Goal: Transaction & Acquisition: Purchase product/service

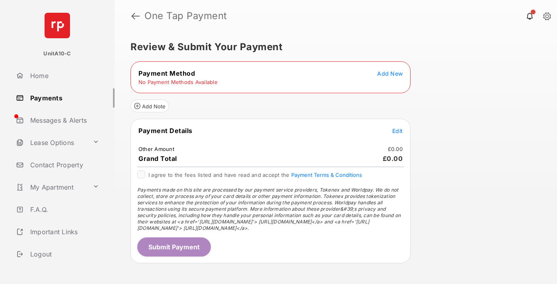
click at [390, 73] on span "Add New" at bounding box center [389, 73] width 25 height 7
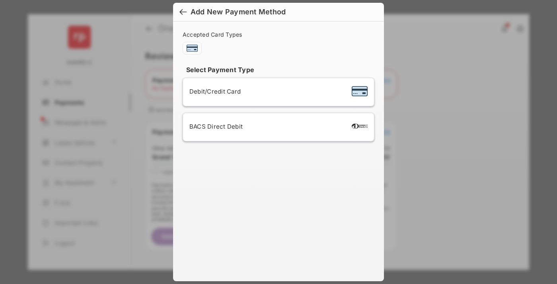
click at [213, 91] on span "Debit/Credit Card" at bounding box center [214, 92] width 51 height 8
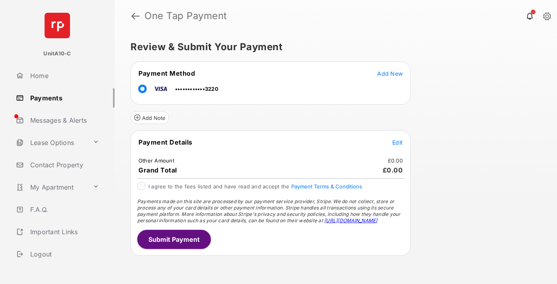
click at [398, 142] on span "Edit" at bounding box center [398, 142] width 10 height 7
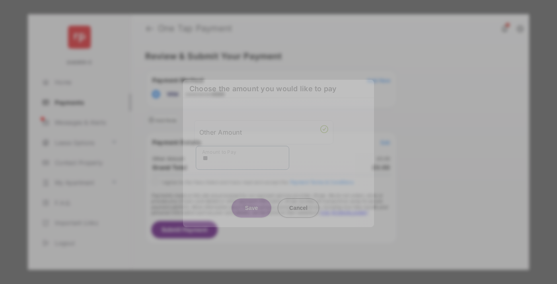
type input "**"
click at [252, 203] on button "Save" at bounding box center [252, 207] width 40 height 19
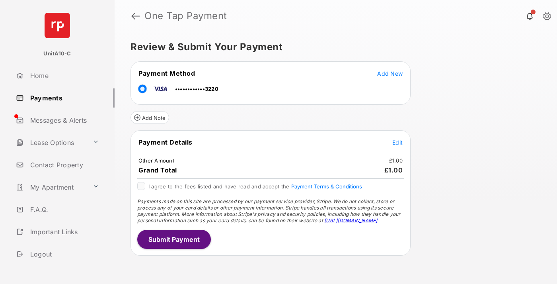
click at [174, 239] on button "Submit Payment" at bounding box center [174, 239] width 74 height 19
